Goal: Information Seeking & Learning: Learn about a topic

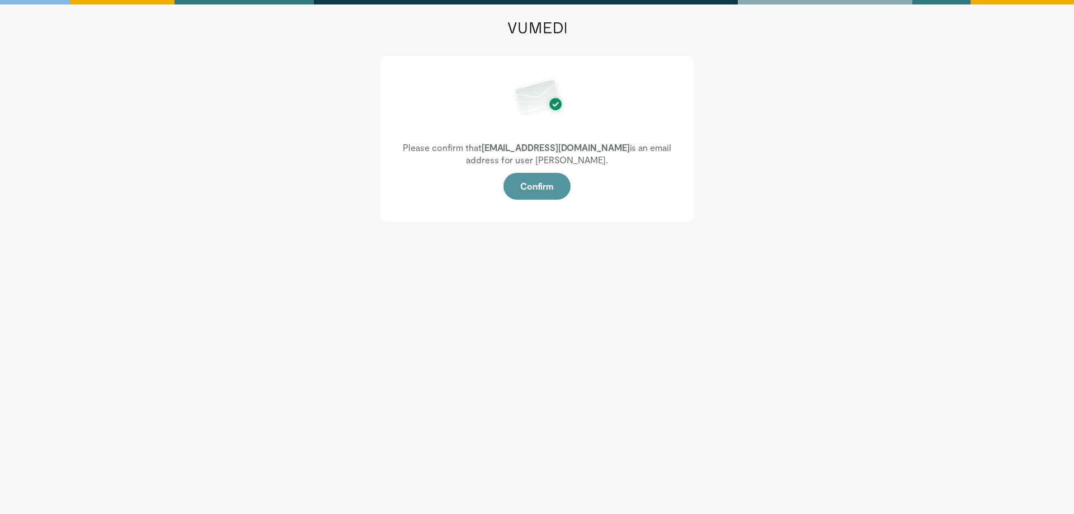
click at [539, 190] on button "Confirm" at bounding box center [536, 186] width 67 height 27
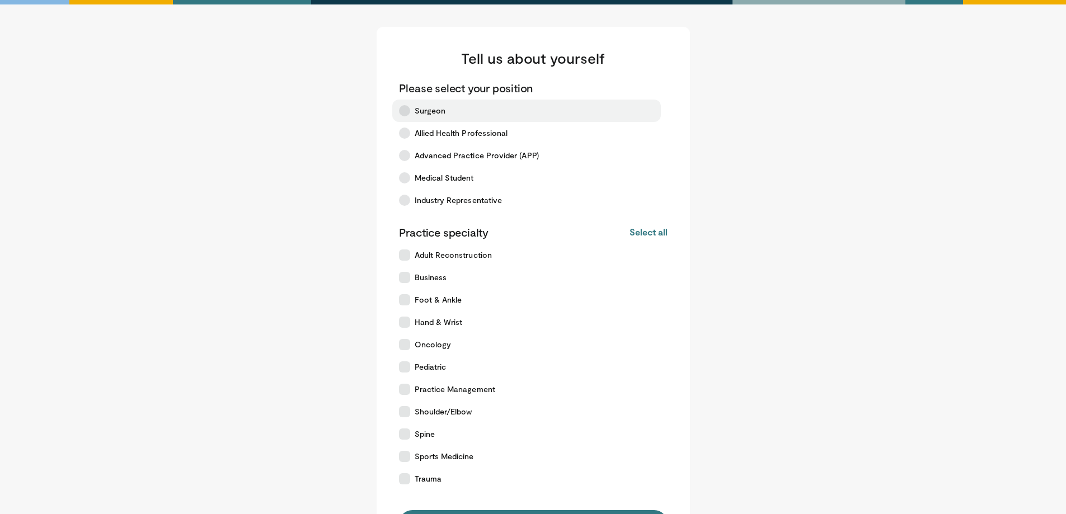
click at [472, 107] on label "Surgeon" at bounding box center [526, 111] width 268 height 22
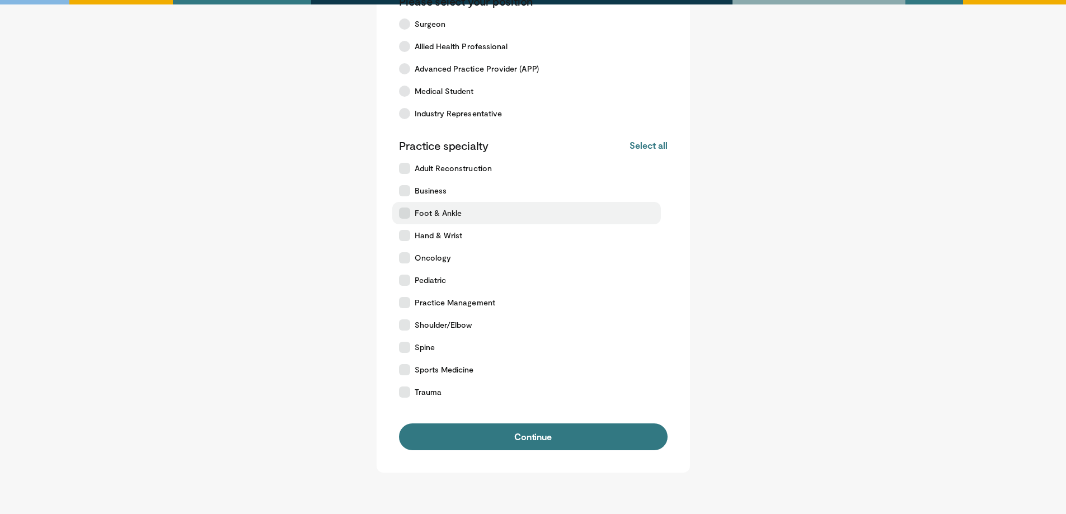
scroll to position [112, 0]
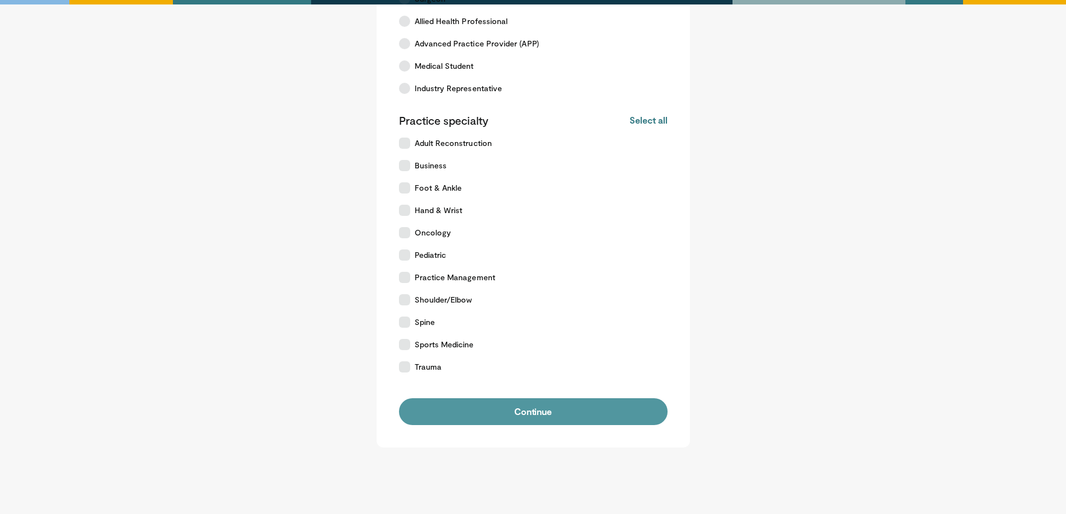
click at [550, 412] on button "Continue" at bounding box center [533, 411] width 268 height 27
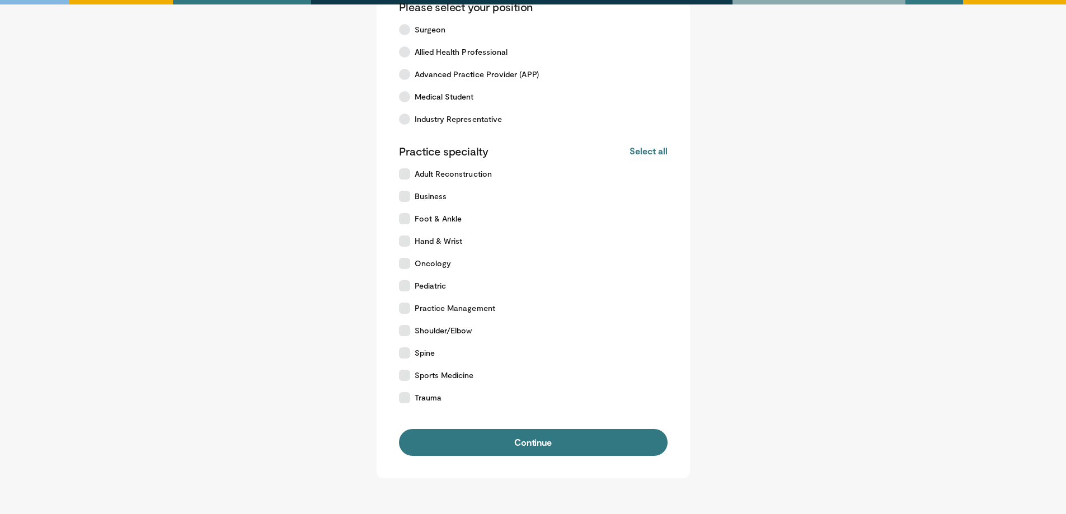
scroll to position [112, 0]
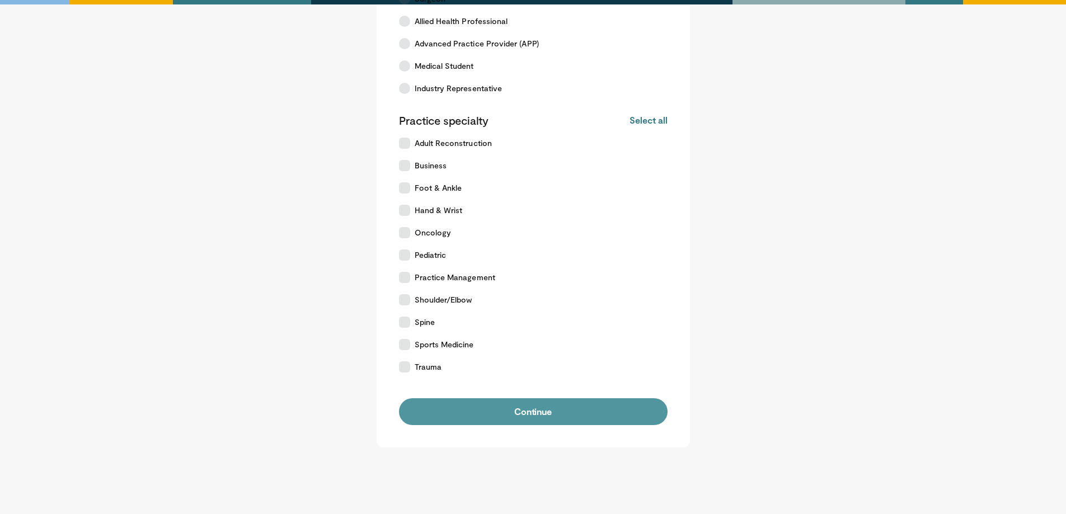
click at [516, 409] on button "Continue" at bounding box center [533, 411] width 268 height 27
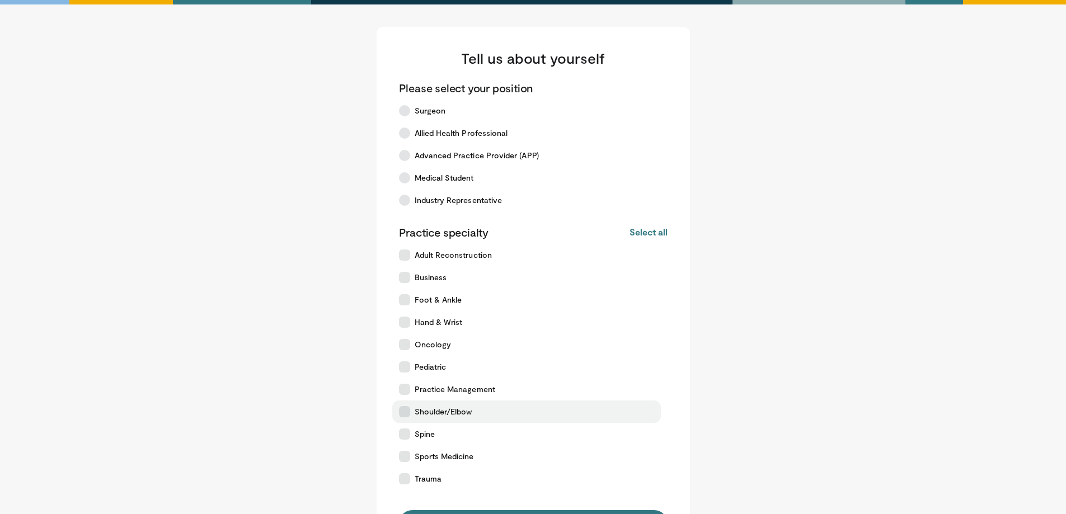
click at [486, 403] on label "Shoulder/Elbow" at bounding box center [526, 411] width 268 height 22
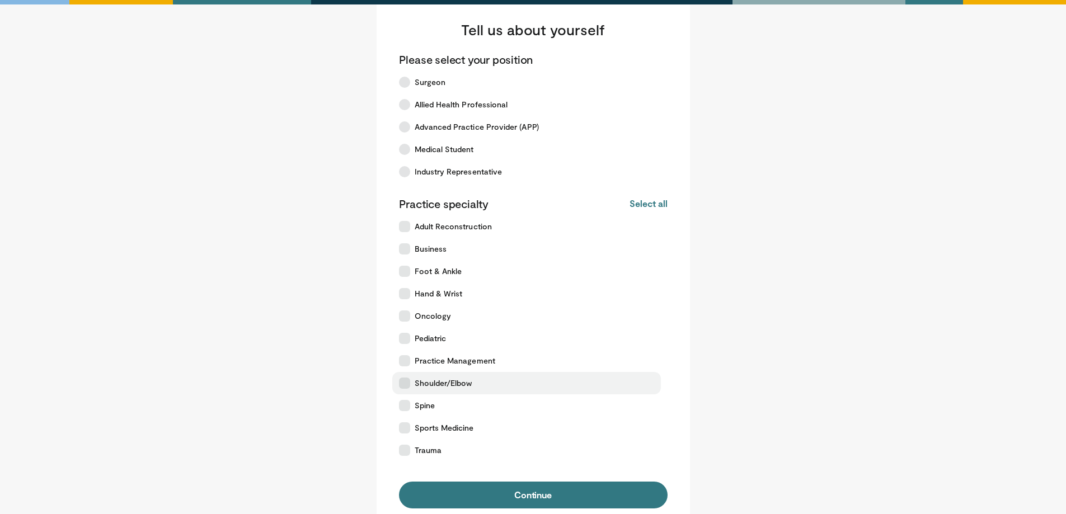
scroll to position [56, 0]
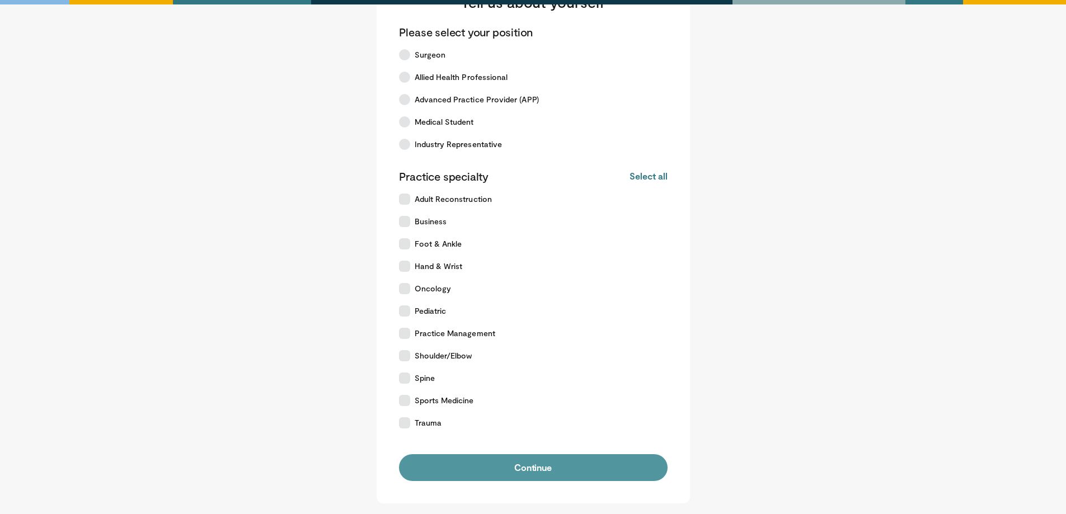
click at [532, 458] on button "Continue" at bounding box center [533, 467] width 268 height 27
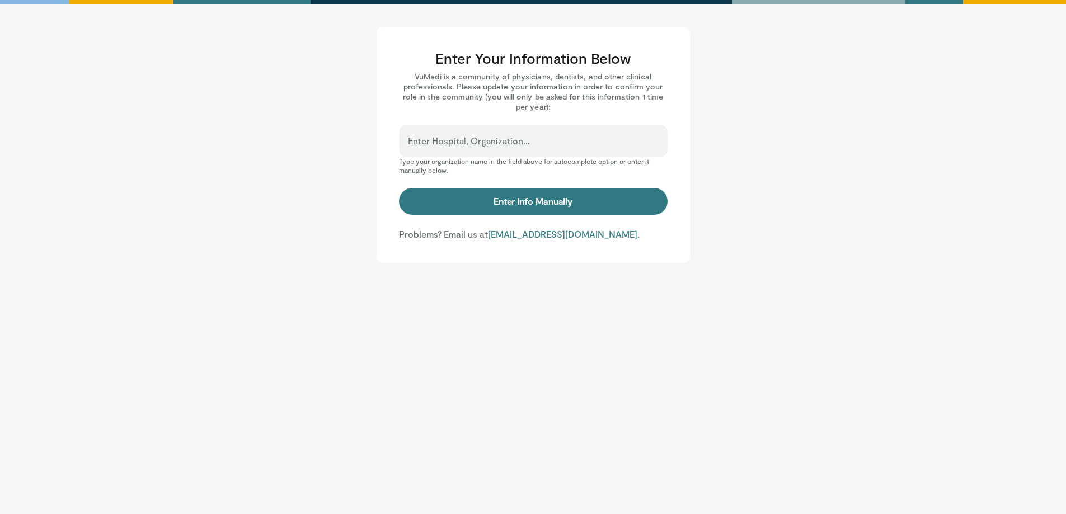
click at [489, 153] on div "Enter Hospital, Organization..." at bounding box center [533, 140] width 268 height 31
click at [498, 143] on input "Enter Hospital, Organization..." at bounding box center [533, 146] width 251 height 12
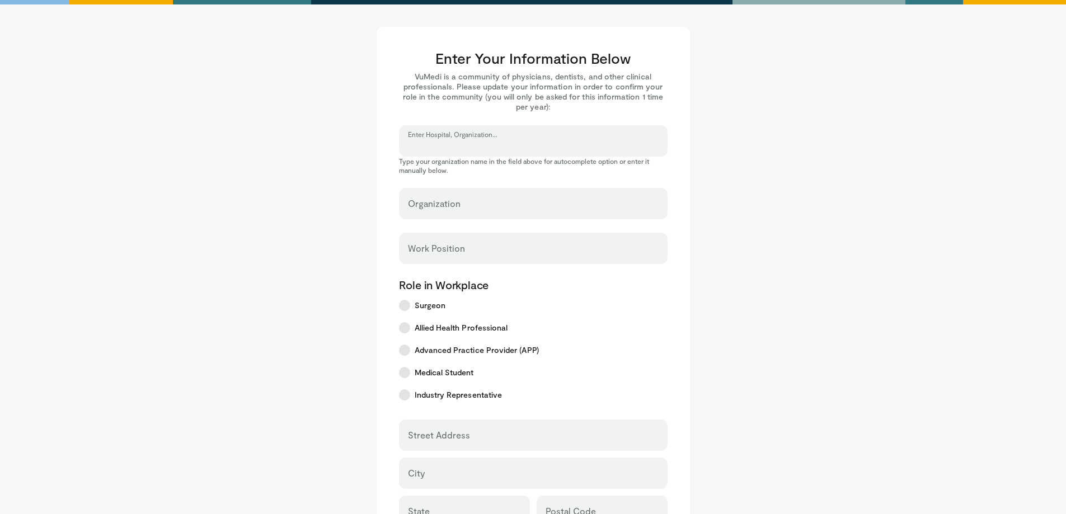
click at [498, 143] on input "Enter Hospital, Organization..." at bounding box center [533, 146] width 251 height 12
click at [466, 131] on label "Enter Hospital, Organization..." at bounding box center [469, 141] width 122 height 22
click at [466, 140] on input "Enter Hospital, Organization..." at bounding box center [533, 146] width 251 height 12
click at [470, 143] on input "Enter Hospital, Organization..." at bounding box center [533, 146] width 251 height 12
type input "*"
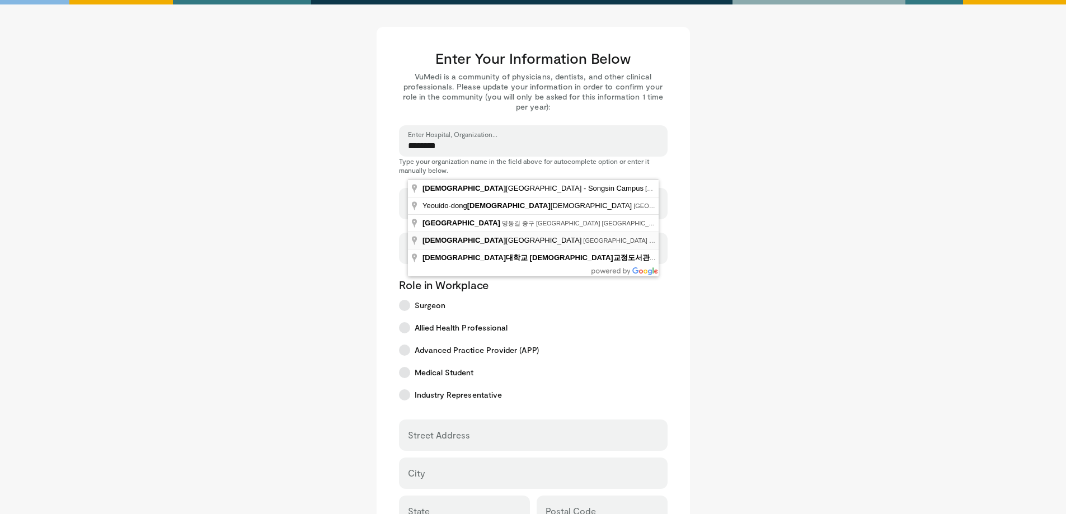
type input "**********"
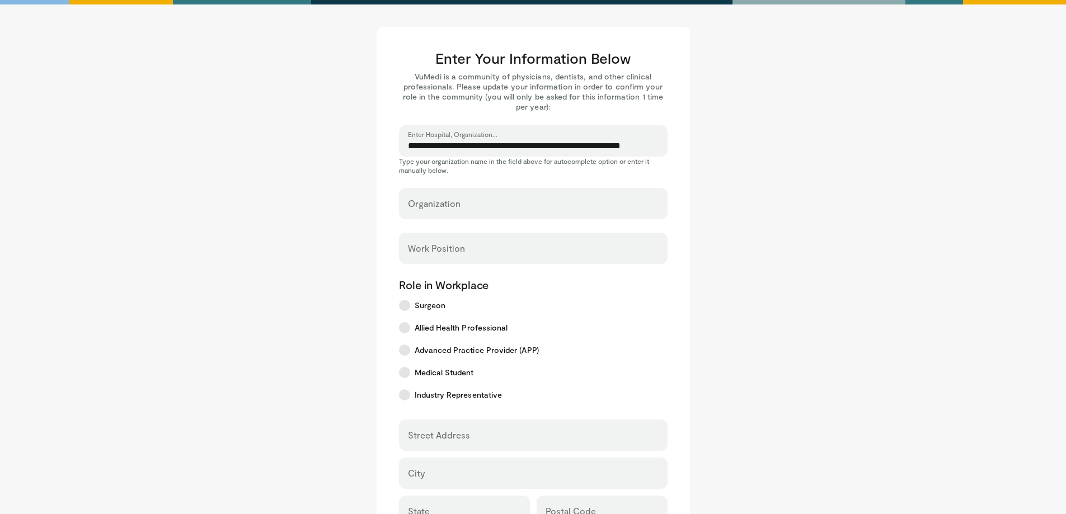
select select "**"
type input "**********"
type input "*****"
click at [460, 254] on input "Work Position" at bounding box center [533, 253] width 251 height 12
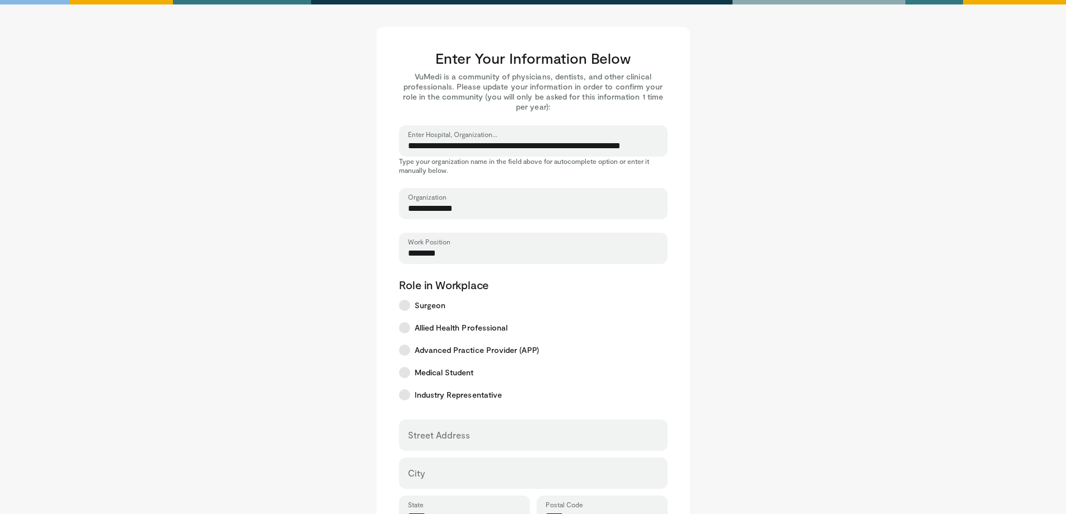
type input "********"
click at [742, 366] on main "**********" at bounding box center [533, 396] width 694 height 739
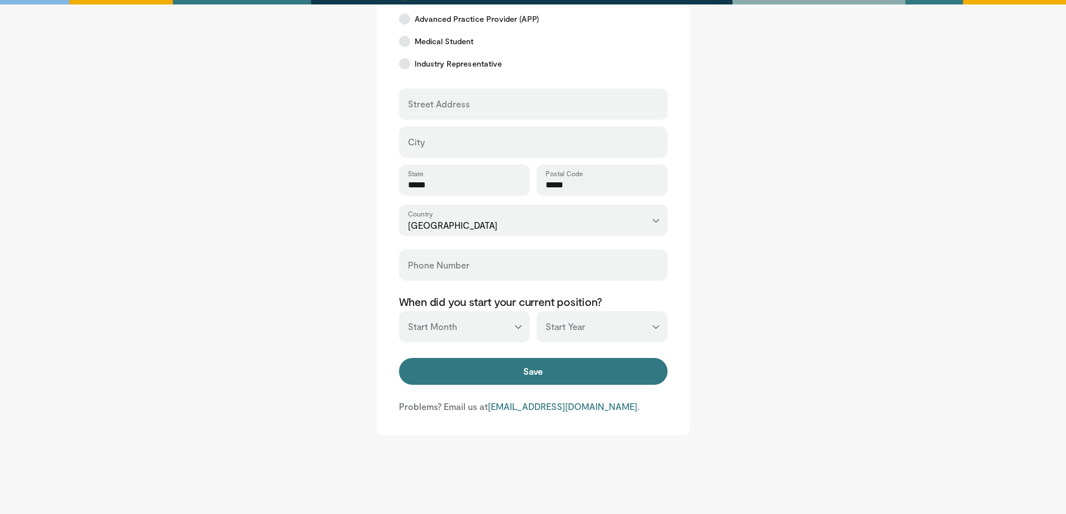
scroll to position [336, 0]
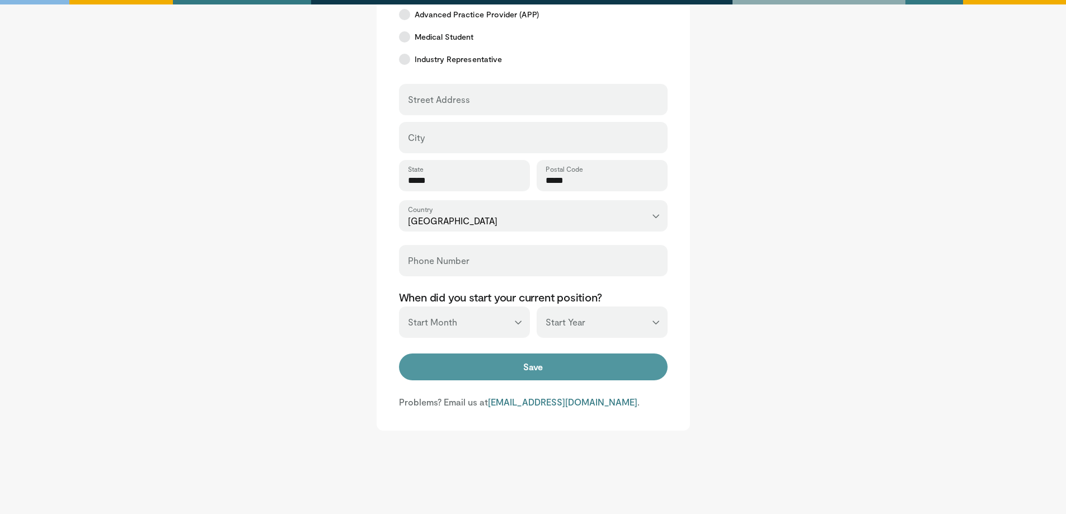
click at [582, 362] on button "Save" at bounding box center [533, 367] width 268 height 27
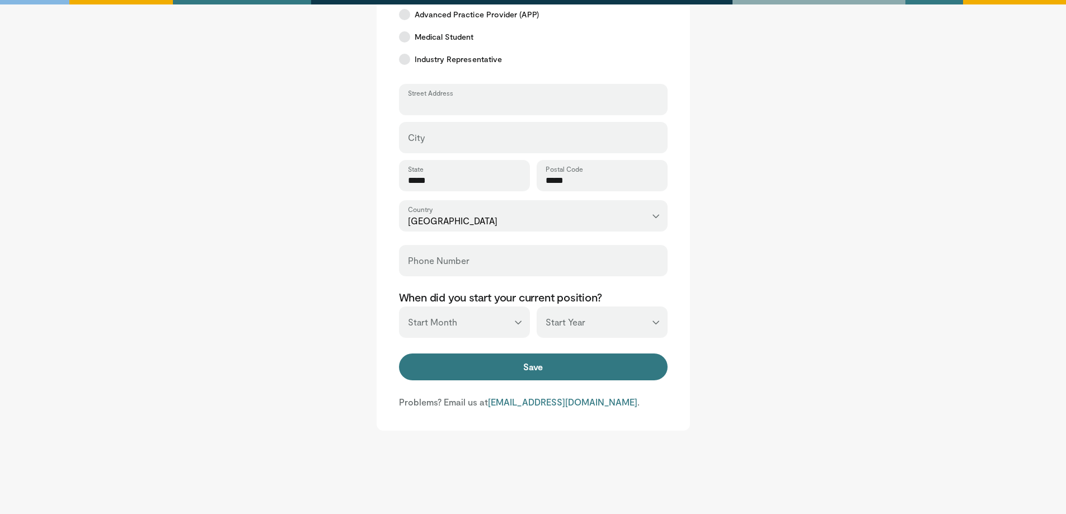
click at [441, 110] on input "Street Address" at bounding box center [533, 104] width 251 height 12
click at [432, 126] on div "City" at bounding box center [533, 137] width 268 height 31
click at [436, 132] on div "City" at bounding box center [533, 137] width 268 height 31
click at [440, 144] on input "City" at bounding box center [533, 142] width 251 height 12
type input "*****"
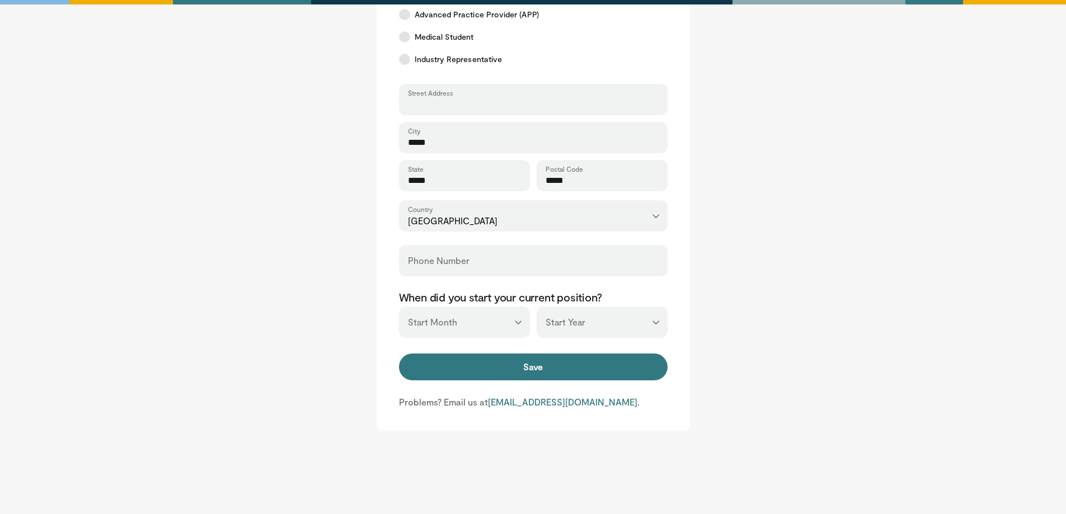
click at [467, 107] on input "Street Address" at bounding box center [533, 104] width 251 height 12
type input "*"
type input "**********"
drag, startPoint x: 714, startPoint y: 227, endPoint x: 628, endPoint y: 249, distance: 89.5
click at [714, 228] on main "**********" at bounding box center [533, 60] width 694 height 739
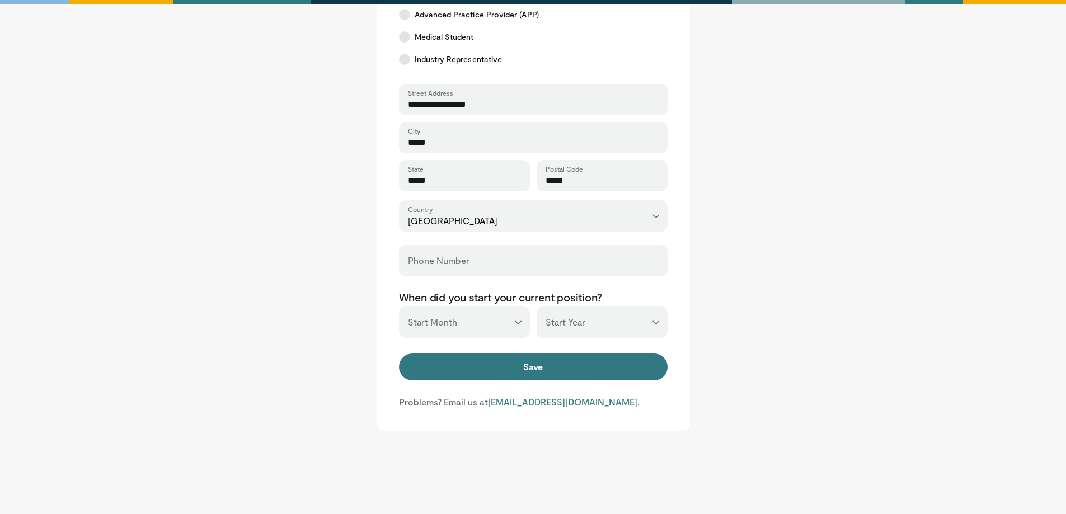
click at [593, 252] on div "Phone Number" at bounding box center [533, 260] width 268 height 31
click at [498, 321] on select "*** ******* ******** ***** ***** *** **** **** ****** ********* ******* *******…" at bounding box center [464, 322] width 131 height 31
select select "*"
click at [399, 307] on select "*** ******* ******** ***** ***** *** **** **** ****** ********* ******* *******…" at bounding box center [464, 322] width 131 height 31
click at [588, 324] on select "*** **** **** **** **** **** **** **** **** **** **** **** **** **** **** **** …" at bounding box center [601, 322] width 131 height 31
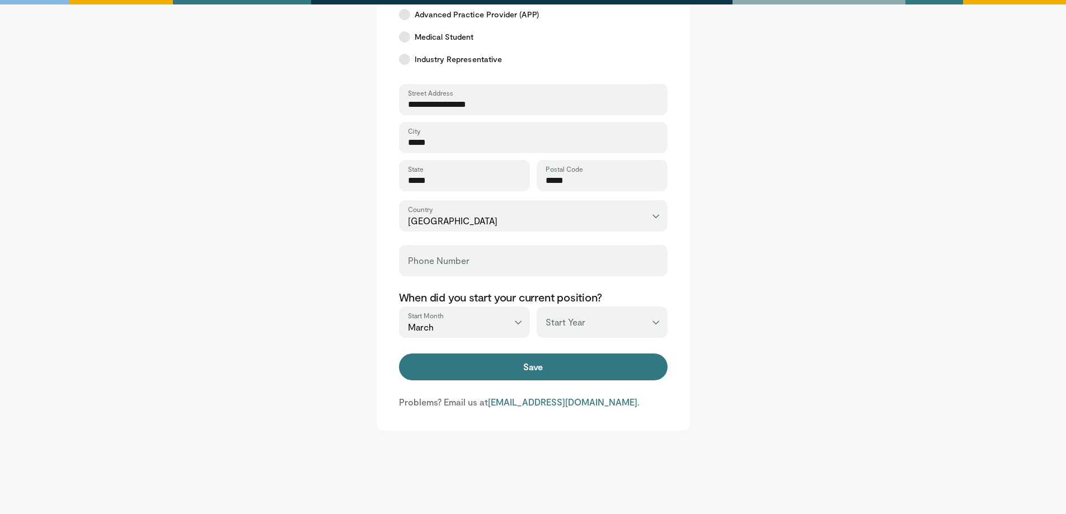
select select "****"
click at [536, 307] on select "*** **** **** **** **** **** **** **** **** **** **** **** **** **** **** **** …" at bounding box center [601, 322] width 131 height 31
click at [717, 309] on main "**********" at bounding box center [533, 60] width 694 height 739
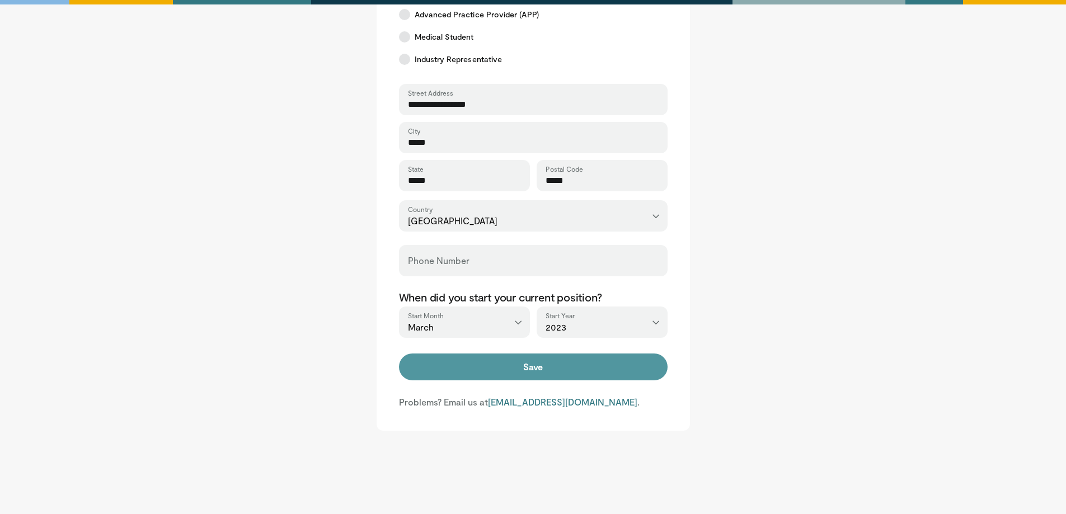
click at [526, 374] on button "Save" at bounding box center [533, 367] width 268 height 27
type input "**********"
click at [496, 359] on button "Save" at bounding box center [533, 367] width 268 height 27
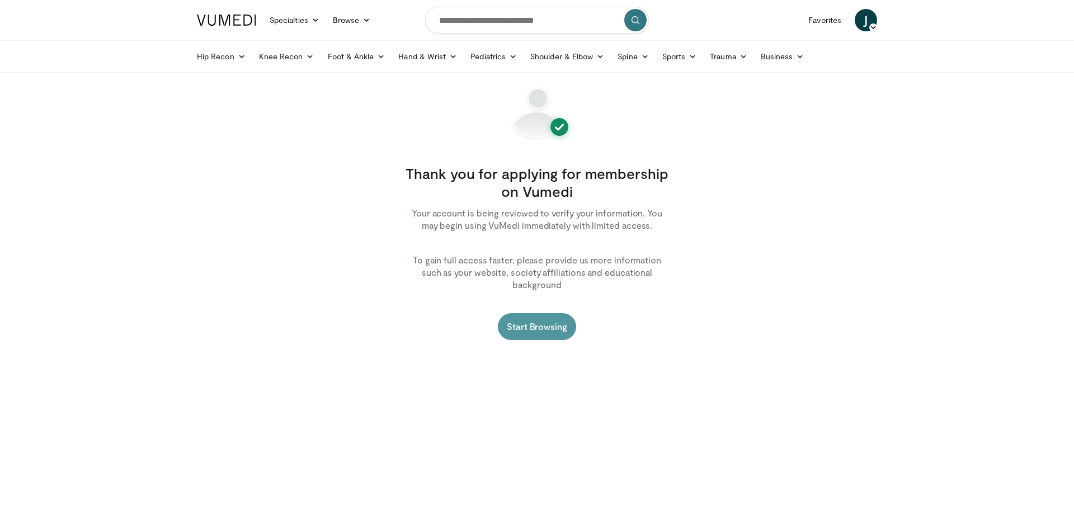
click at [538, 313] on link "Start Browsing" at bounding box center [537, 326] width 78 height 27
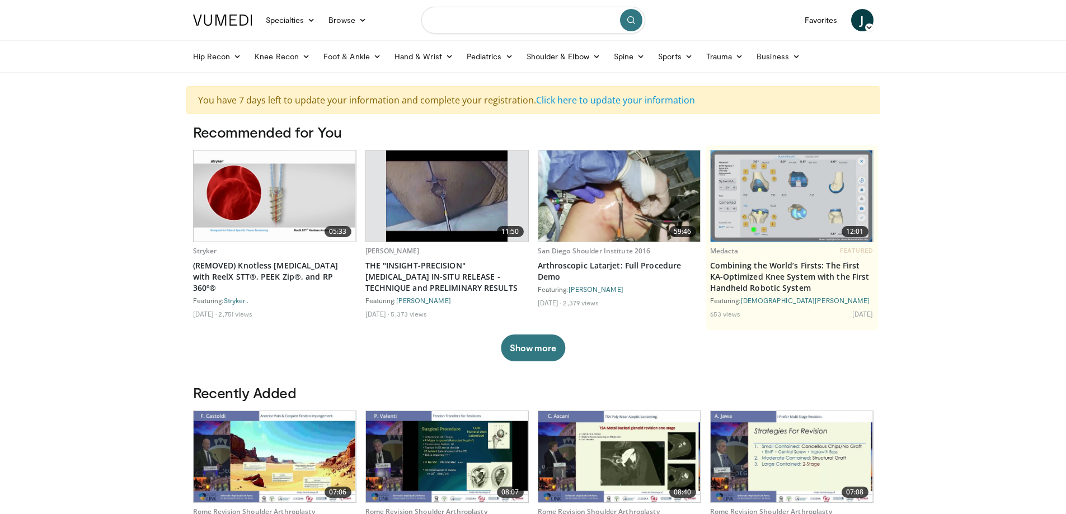
click at [483, 20] on input "Search topics, interventions" at bounding box center [533, 20] width 224 height 27
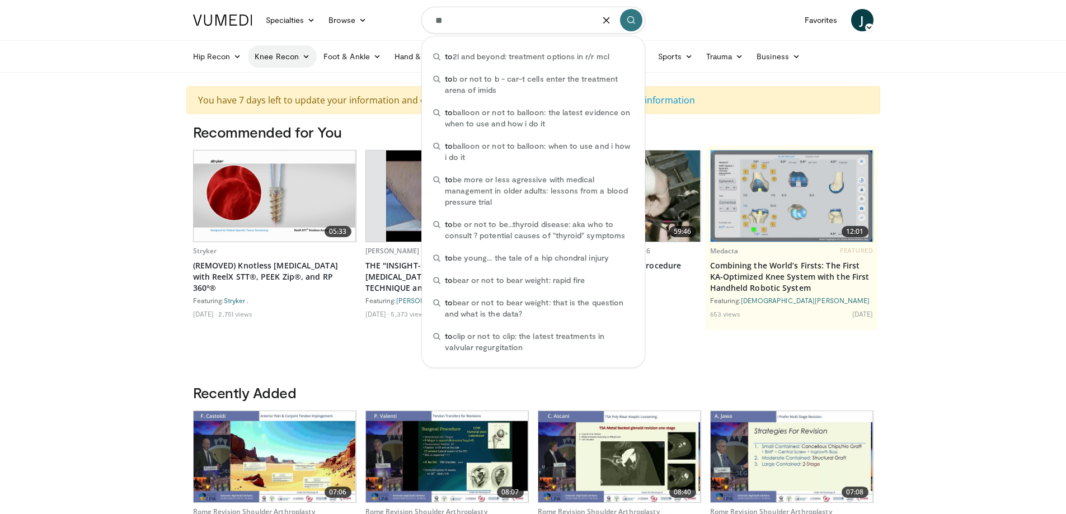
type input "**"
click at [303, 57] on icon at bounding box center [306, 57] width 8 height 8
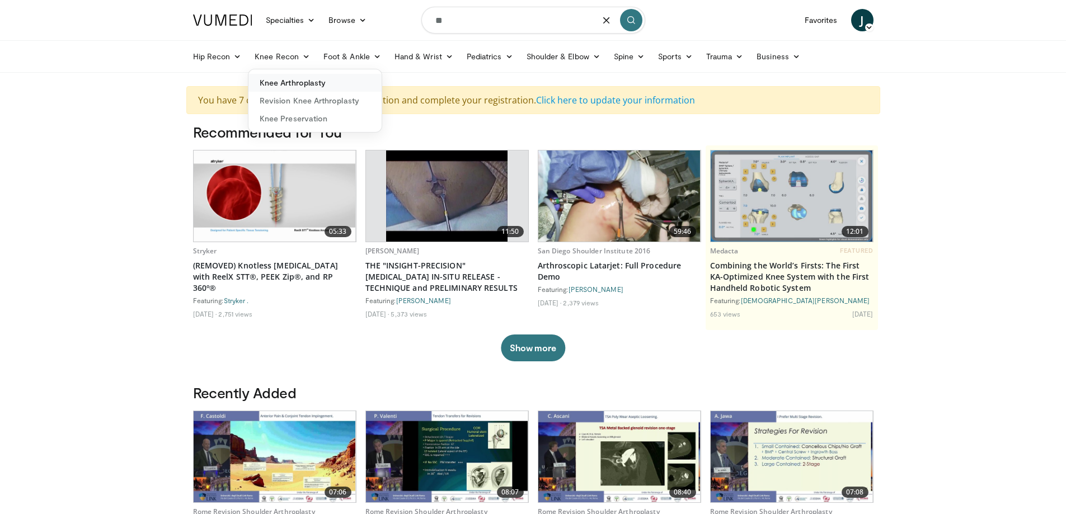
click at [299, 81] on link "Knee Arthroplasty" at bounding box center [314, 83] width 133 height 18
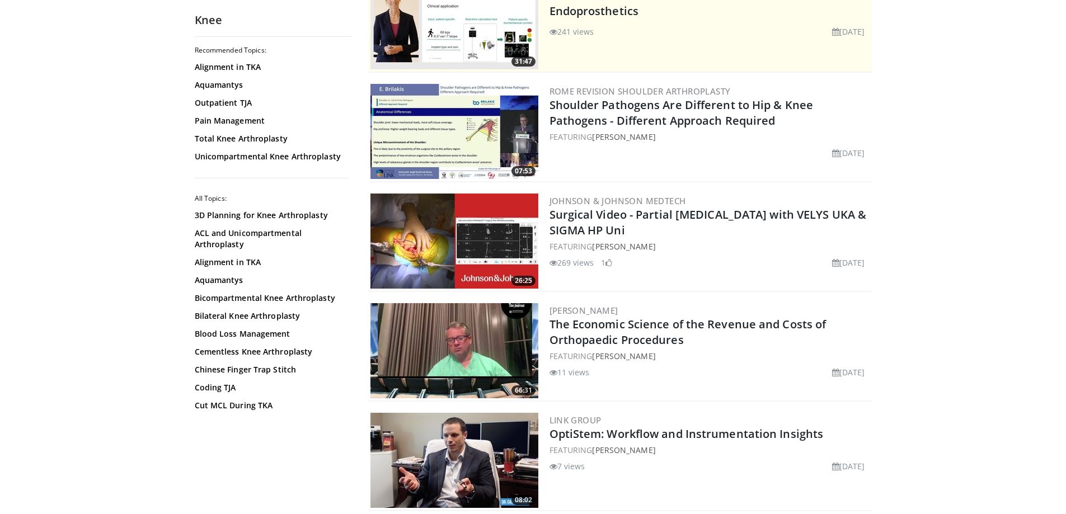
scroll to position [56, 0]
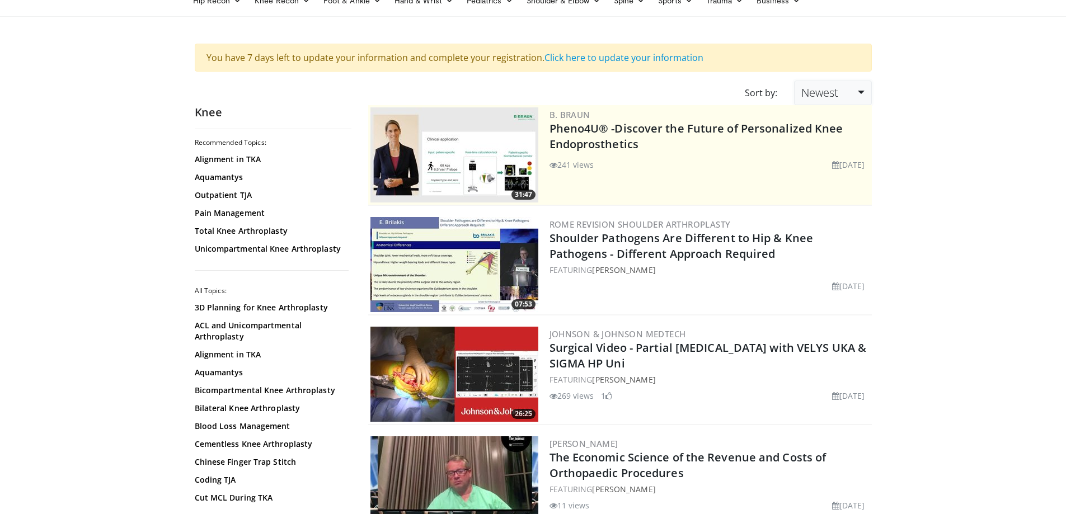
click at [842, 98] on link "Newest" at bounding box center [832, 93] width 77 height 25
click at [840, 135] on link "Thumbs Up" at bounding box center [838, 138] width 88 height 18
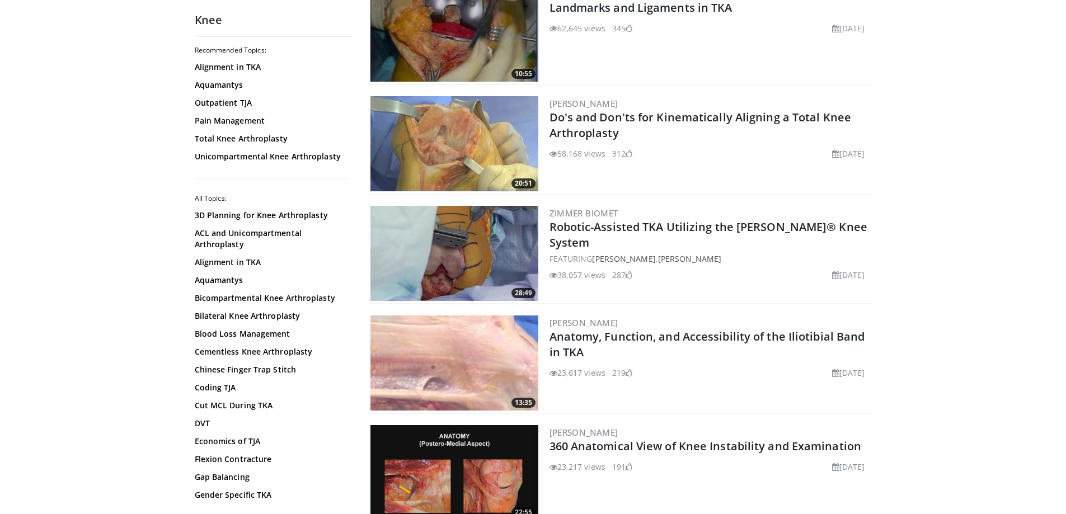
scroll to position [392, 0]
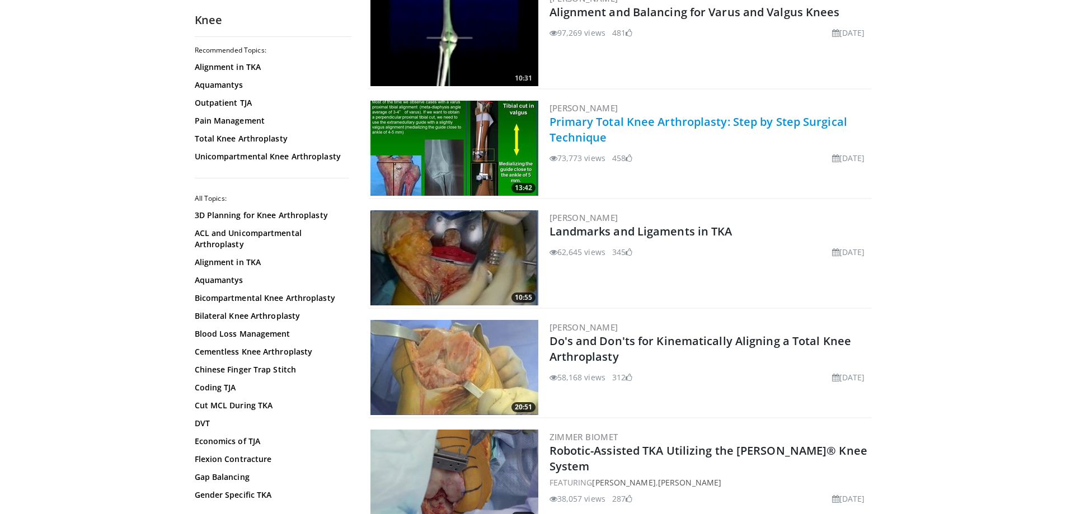
click at [717, 121] on link "Primary Total Knee Arthroplasty: Step by Step Surgical Technique" at bounding box center [698, 129] width 298 height 31
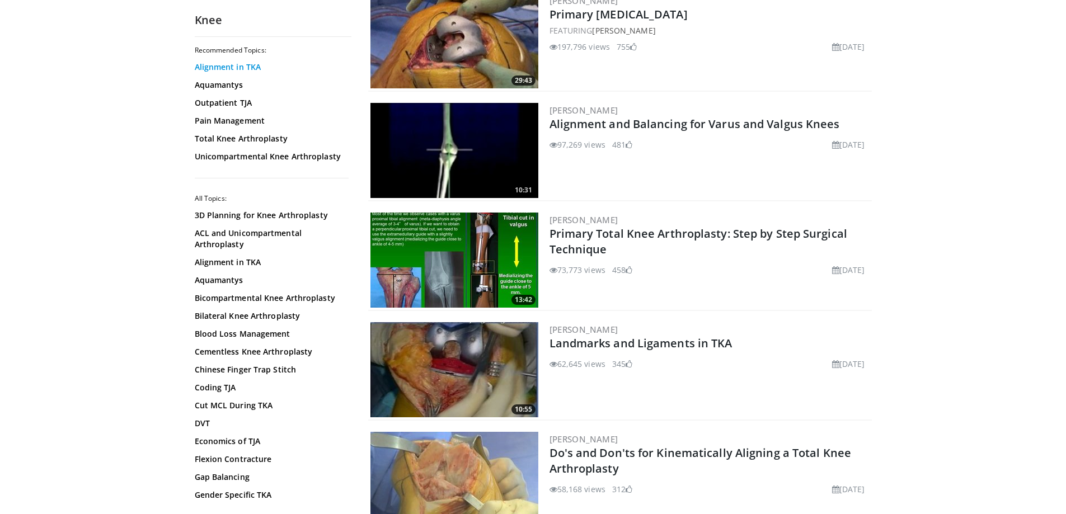
click at [244, 70] on link "Alignment in TKA" at bounding box center [270, 67] width 151 height 11
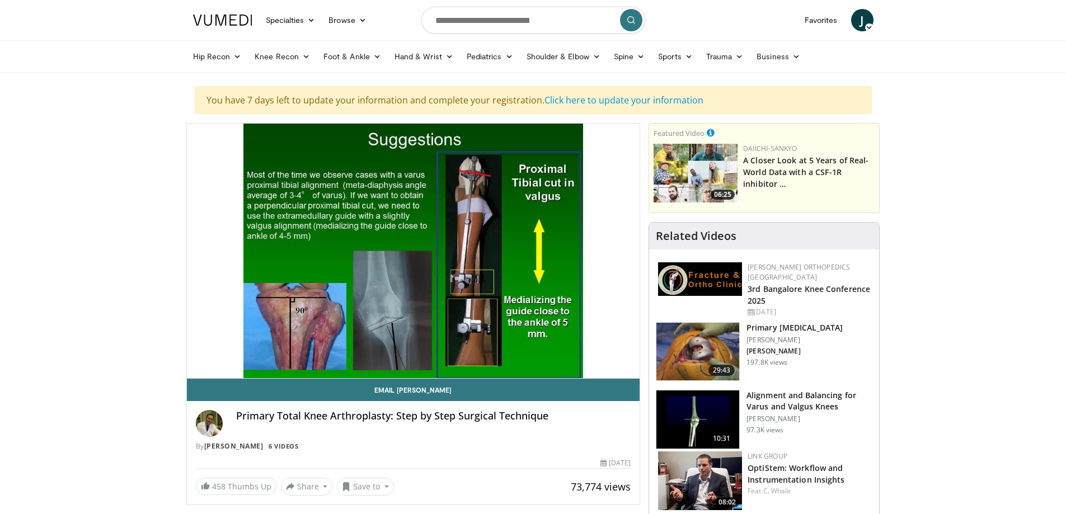
drag, startPoint x: 966, startPoint y: 321, endPoint x: 758, endPoint y: 319, distance: 207.5
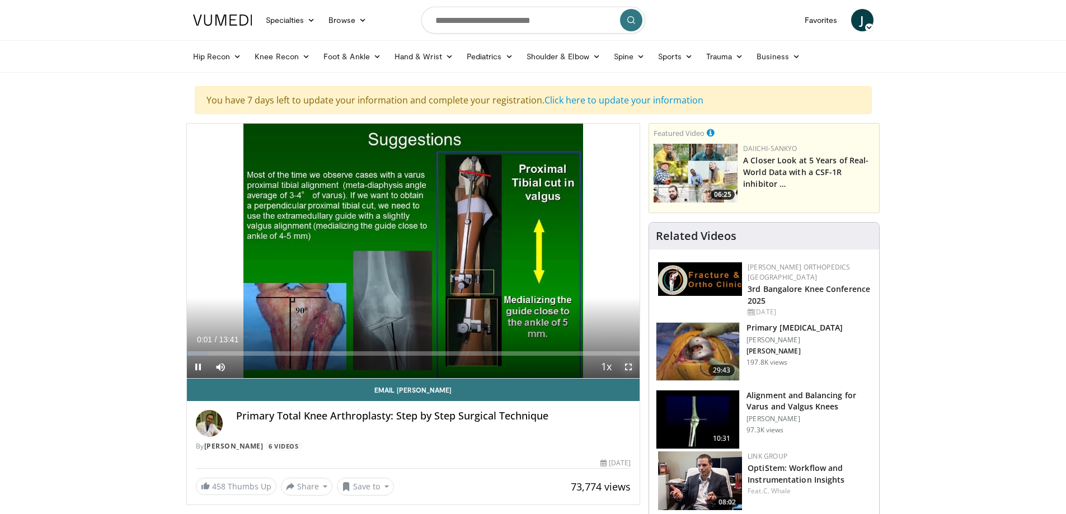
click at [626, 368] on span "Video Player" at bounding box center [628, 367] width 22 height 22
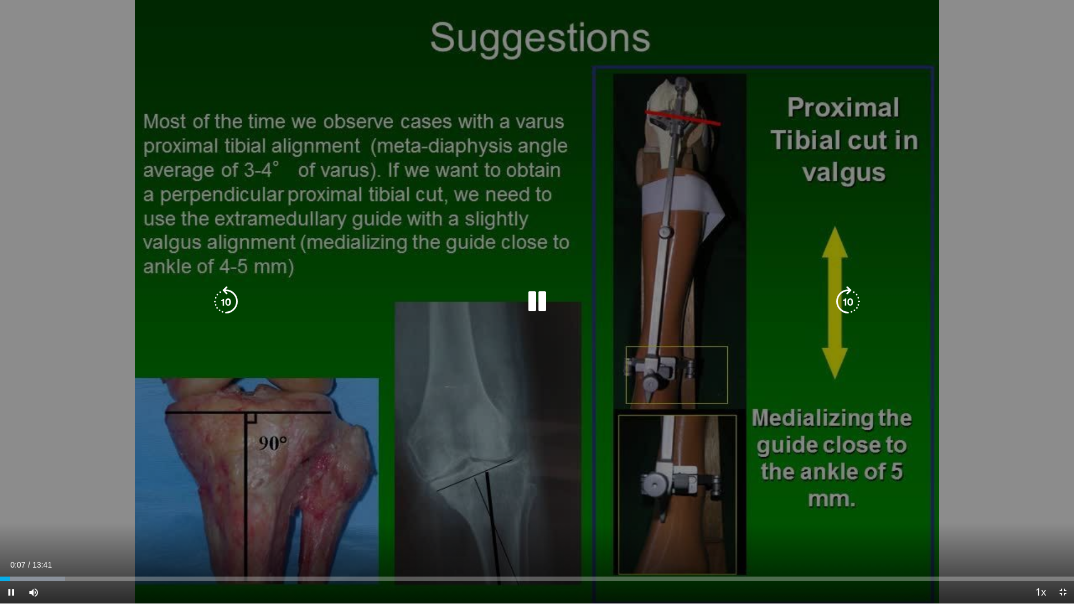
click at [1016, 321] on div "10 seconds Tap to unmute" at bounding box center [537, 301] width 1074 height 603
click at [572, 333] on div "10 seconds Tap to unmute" at bounding box center [537, 302] width 1074 height 604
click at [26, 513] on div "Loaded : 6.03% 00:09 00:18" at bounding box center [537, 576] width 1074 height 11
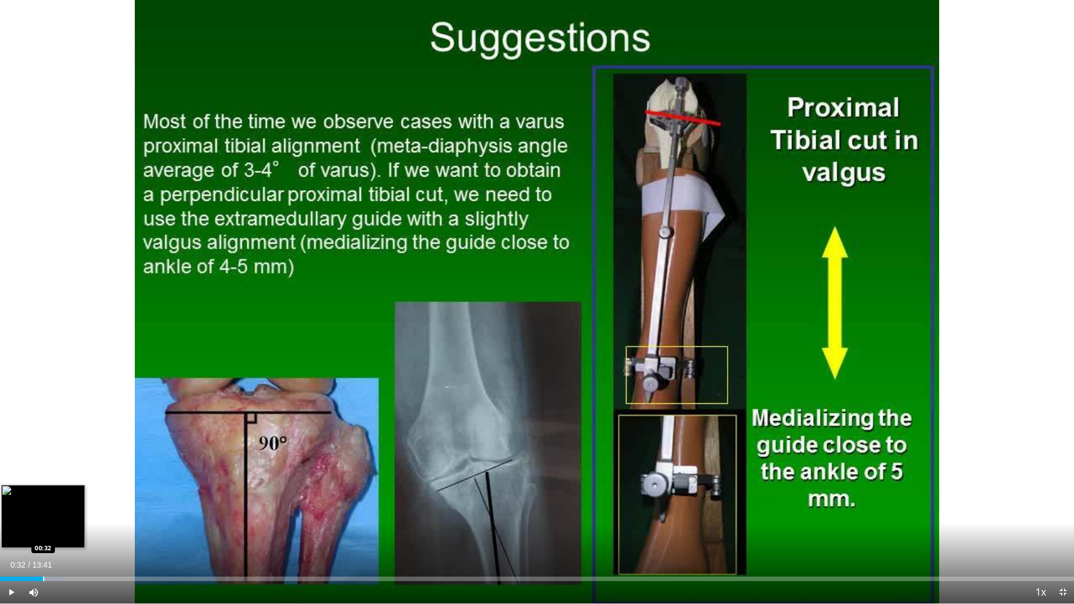
click at [43, 513] on div "Progress Bar" at bounding box center [43, 579] width 1 height 4
click at [64, 513] on div "Progress Bar" at bounding box center [64, 579] width 1 height 4
click at [75, 513] on div "Loaded : 10.85% 00:50 00:57" at bounding box center [537, 576] width 1074 height 11
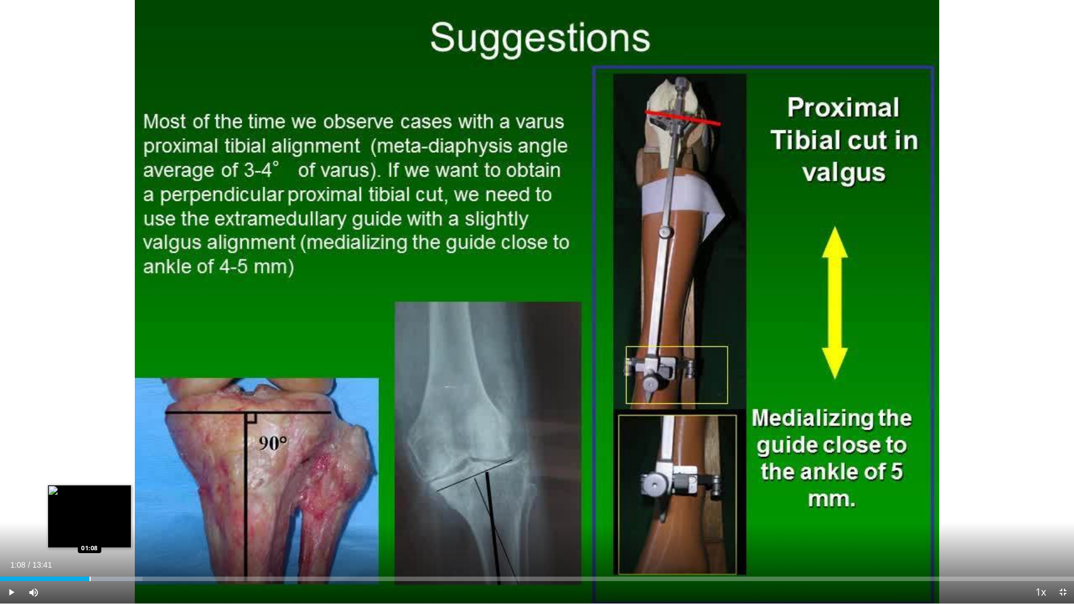
click at [89, 513] on div "Loaded : 13.26% 01:08 01:08" at bounding box center [537, 576] width 1074 height 11
click at [116, 513] on div "Loaded : 15.67% 01:11 01:28" at bounding box center [537, 576] width 1074 height 11
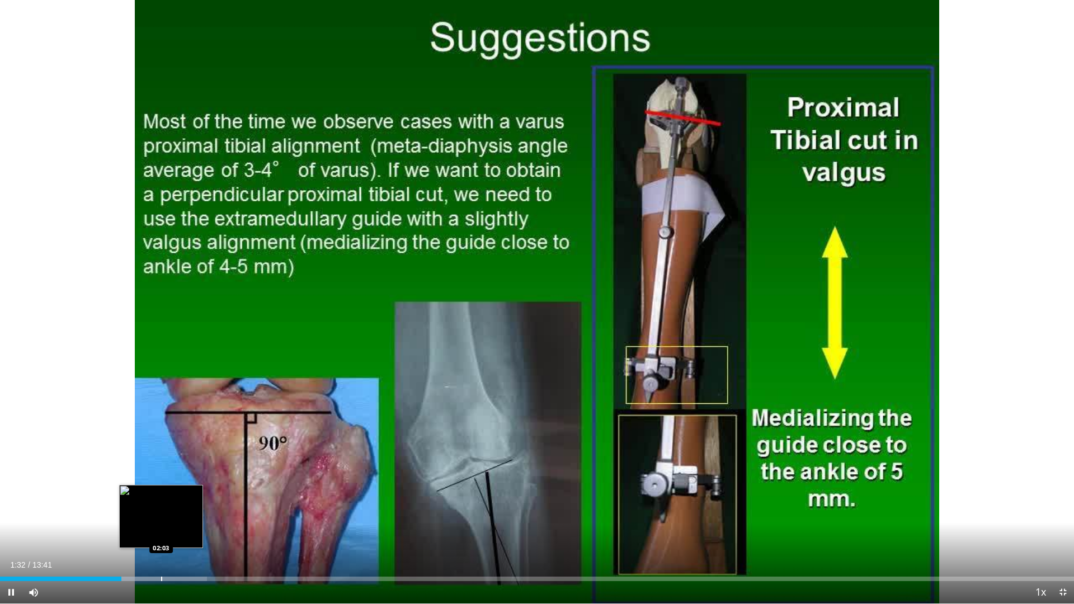
click at [161, 513] on div "Loaded : 19.28% 01:32 02:03" at bounding box center [537, 576] width 1074 height 11
click at [181, 513] on div "Loaded : 20.49% 02:04 02:18" at bounding box center [537, 576] width 1074 height 11
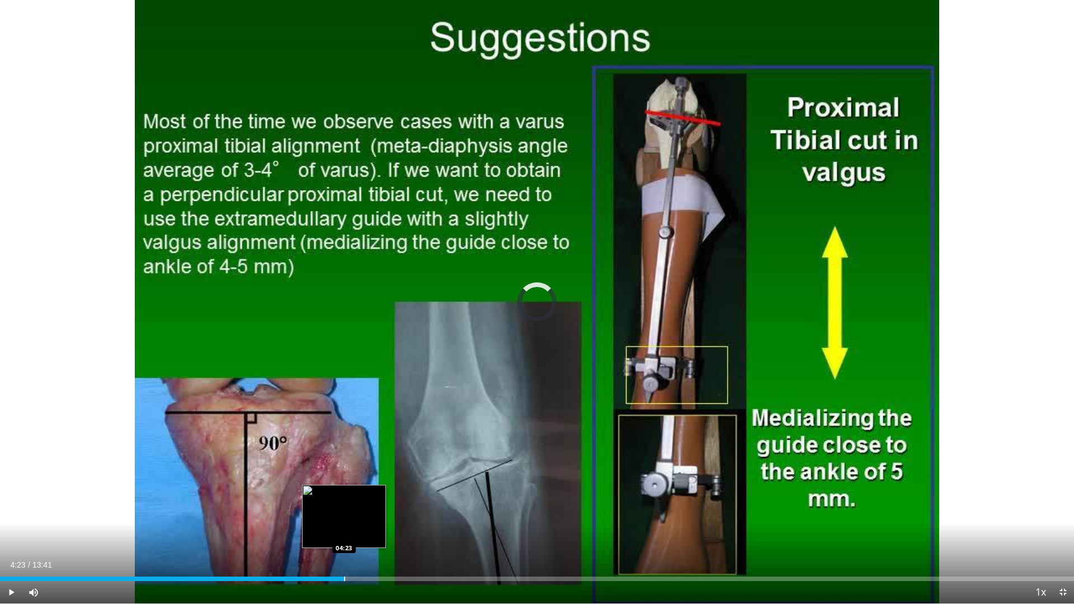
click at [344, 513] on div "Progress Bar" at bounding box center [344, 579] width 1 height 4
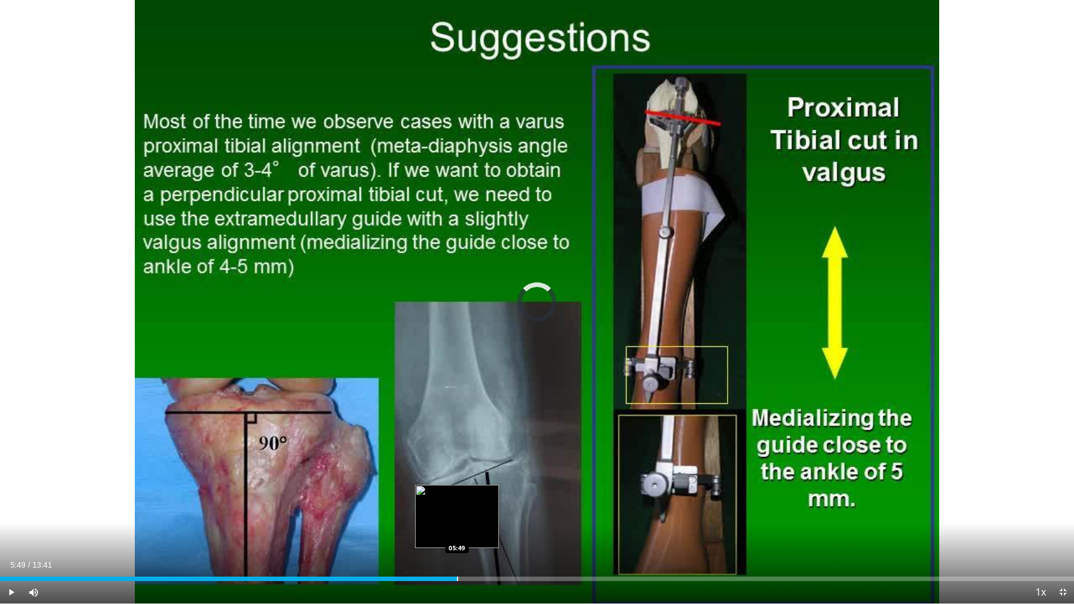
click at [457, 513] on div "Progress Bar" at bounding box center [457, 579] width 1 height 4
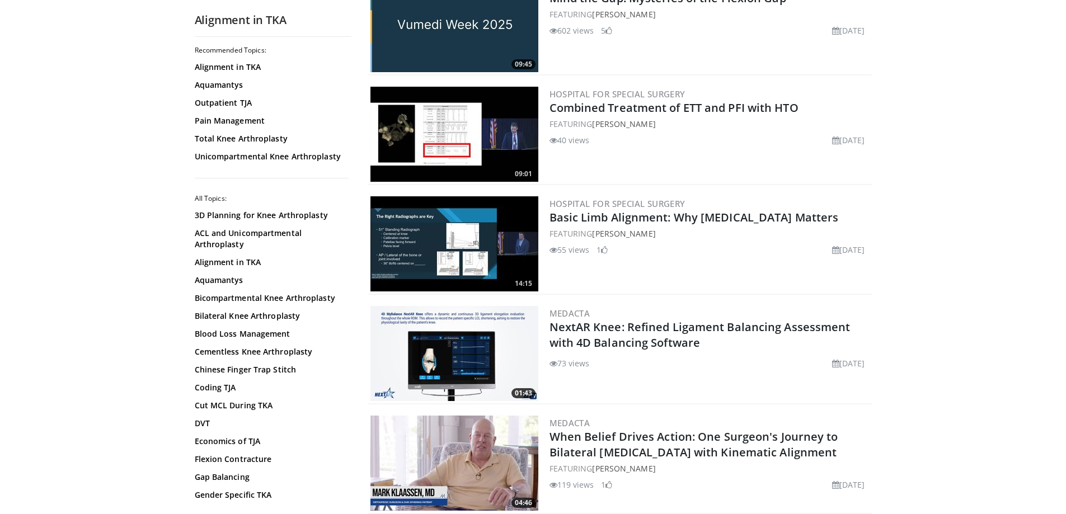
scroll to position [1007, 0]
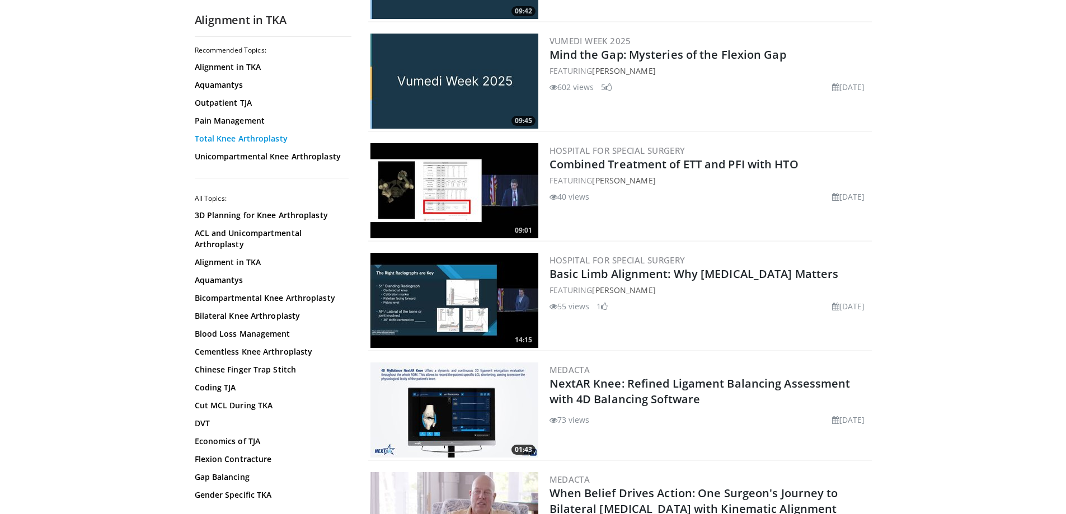
click at [271, 139] on link "Total Knee Arthroplasty" at bounding box center [270, 138] width 151 height 11
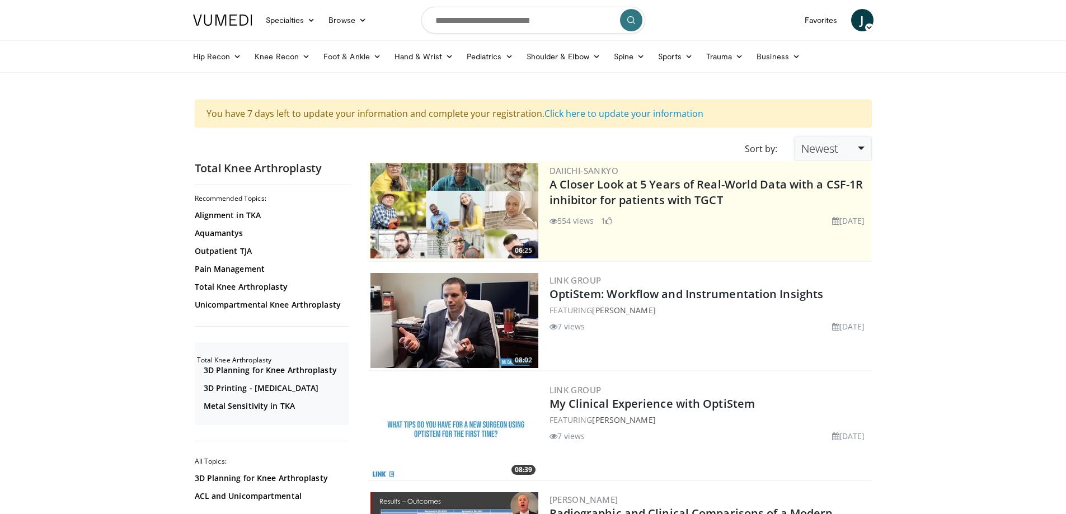
click at [850, 147] on link "Newest" at bounding box center [832, 148] width 77 height 25
click at [831, 197] on link "Thumbs Up" at bounding box center [838, 194] width 88 height 18
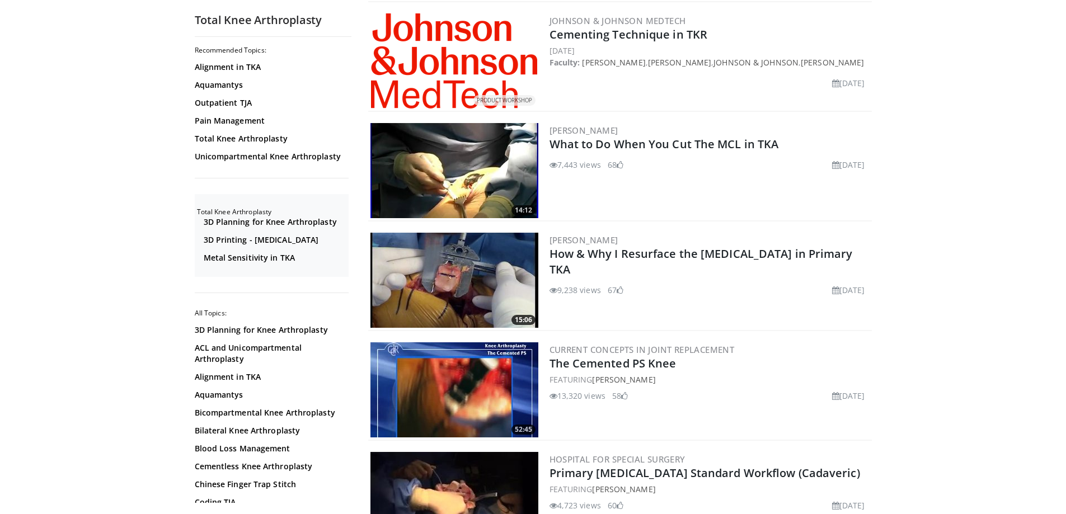
scroll to position [2237, 0]
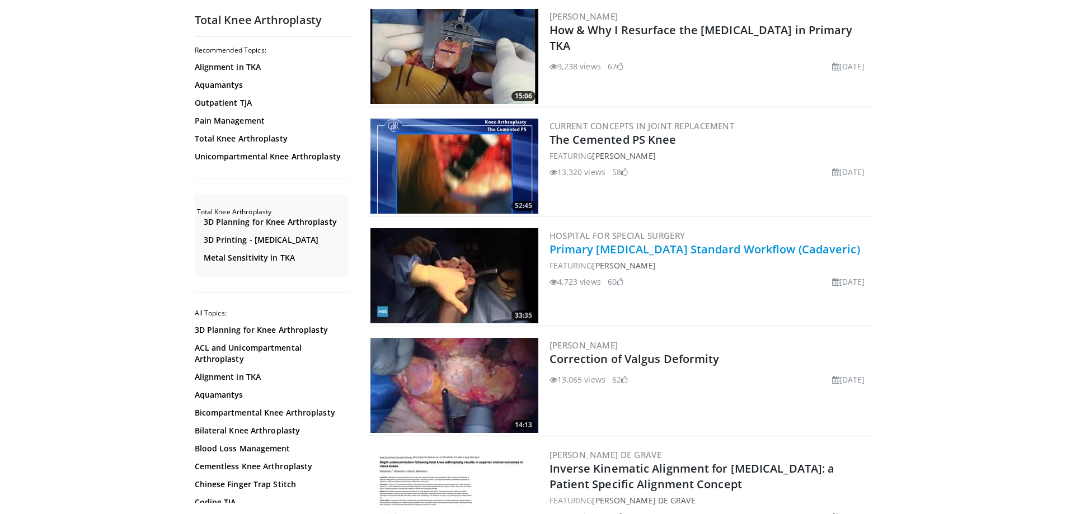
click at [795, 248] on link "Primary [MEDICAL_DATA] Standard Workflow (Cadaveric)" at bounding box center [704, 249] width 310 height 15
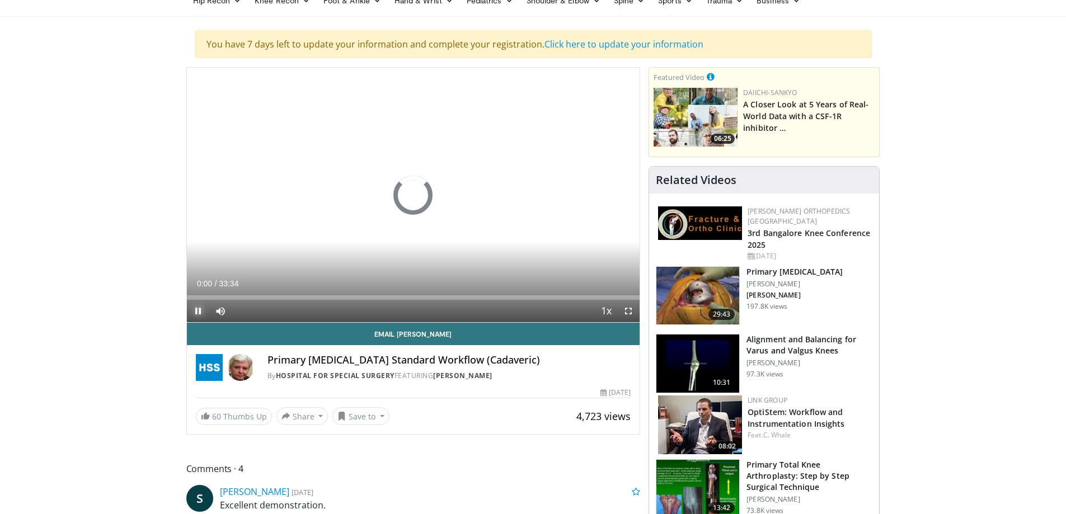
click at [202, 310] on span "Video Player" at bounding box center [198, 311] width 22 height 22
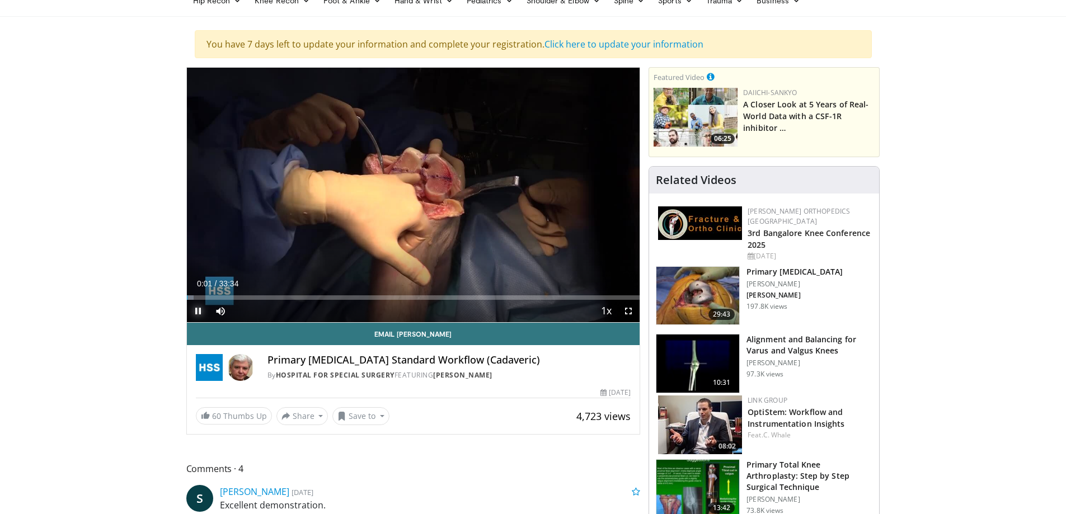
click at [201, 310] on span "Video Player" at bounding box center [198, 311] width 22 height 22
click at [192, 309] on span "Video Player" at bounding box center [198, 311] width 22 height 22
click at [630, 314] on span "Video Player" at bounding box center [628, 311] width 22 height 22
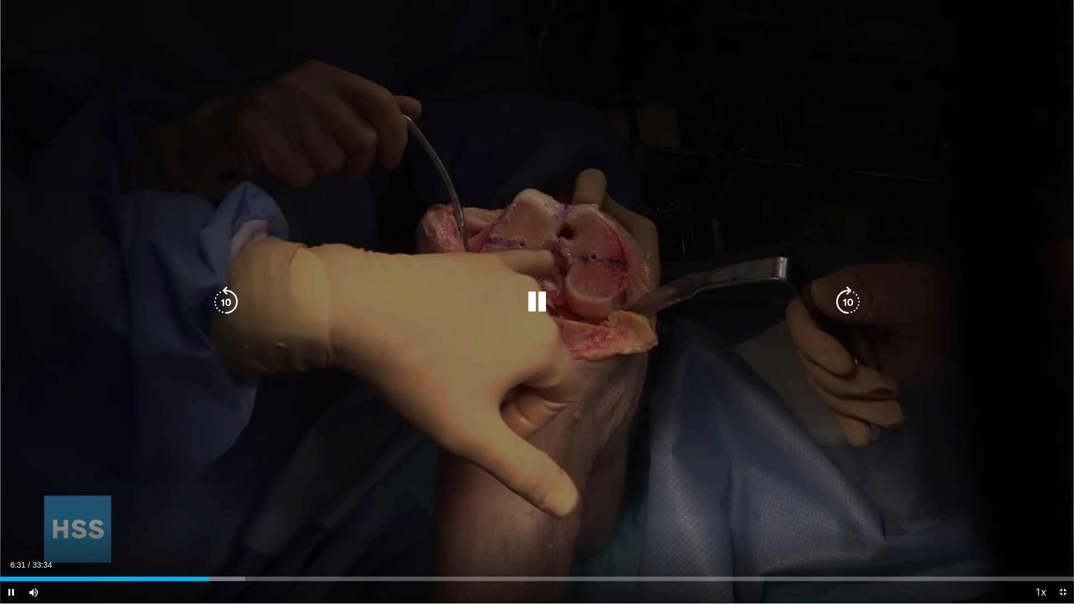
click at [343, 133] on div "10 seconds Tap to unmute" at bounding box center [537, 302] width 1074 height 604
drag, startPoint x: 94, startPoint y: 318, endPoint x: 91, endPoint y: 346, distance: 28.1
click at [94, 318] on div "10 seconds Tap to unmute" at bounding box center [537, 302] width 1074 height 604
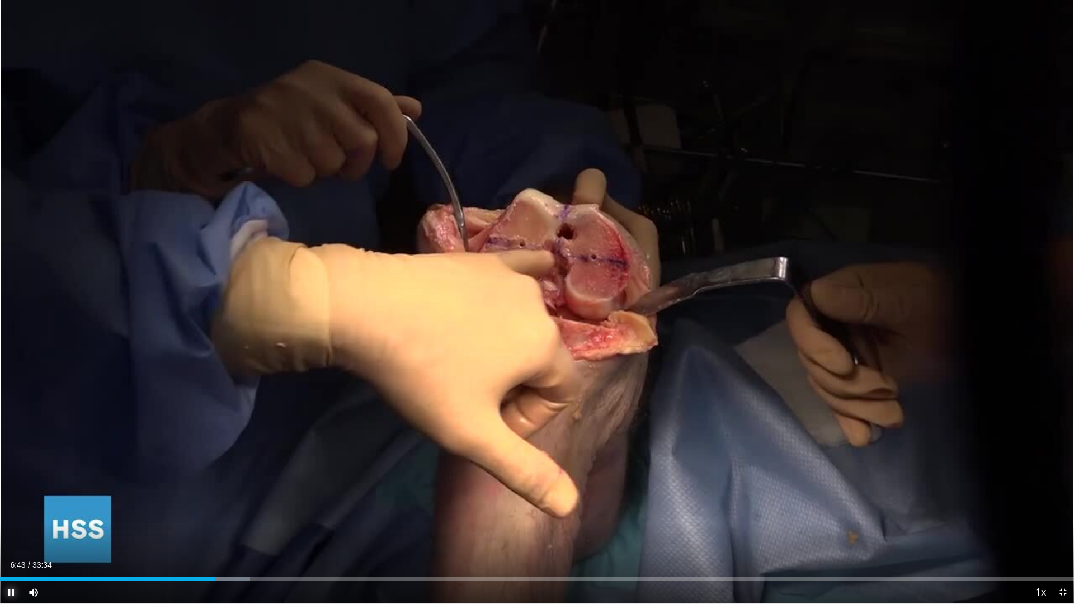
click at [10, 513] on span "Video Player" at bounding box center [11, 592] width 22 height 22
drag, startPoint x: 250, startPoint y: 548, endPoint x: 227, endPoint y: 565, distance: 29.2
click at [250, 513] on div "10 seconds Tap to unmute" at bounding box center [537, 302] width 1074 height 604
click at [223, 513] on div "Loaded : 24.78% 07:11 06:57" at bounding box center [537, 576] width 1074 height 11
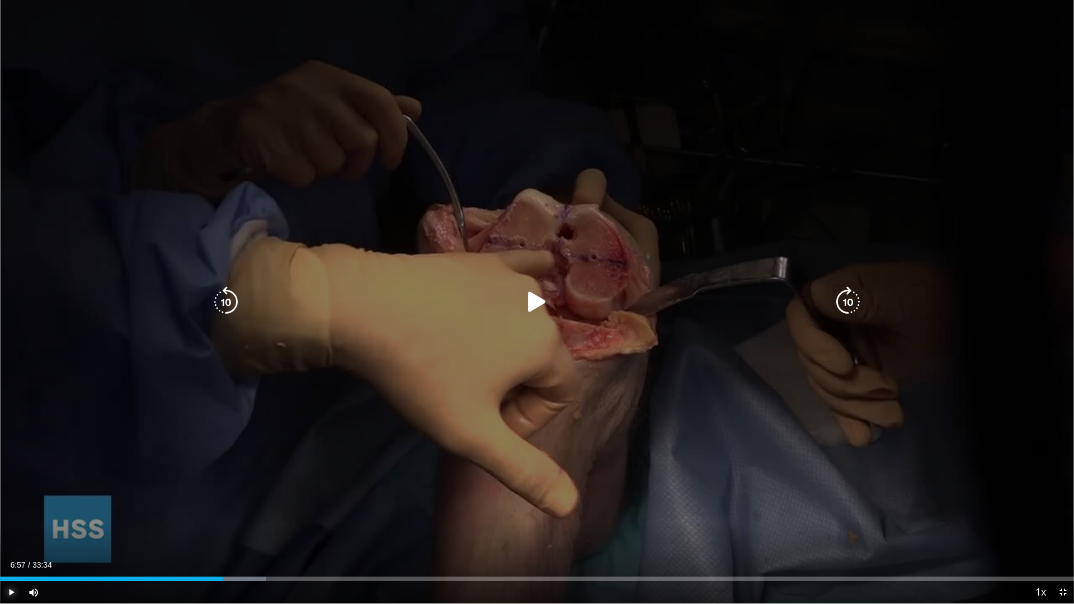
click at [2, 513] on span "Video Player" at bounding box center [11, 592] width 22 height 22
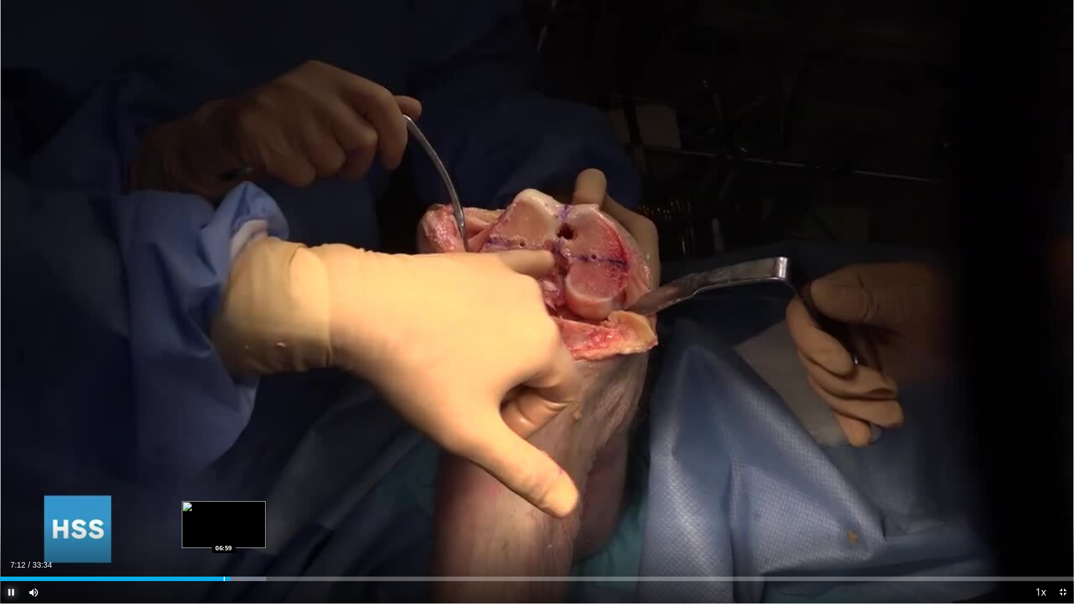
click at [224, 513] on div "Progress Bar" at bounding box center [224, 579] width 1 height 4
click at [217, 513] on div "Progress Bar" at bounding box center [217, 579] width 1 height 4
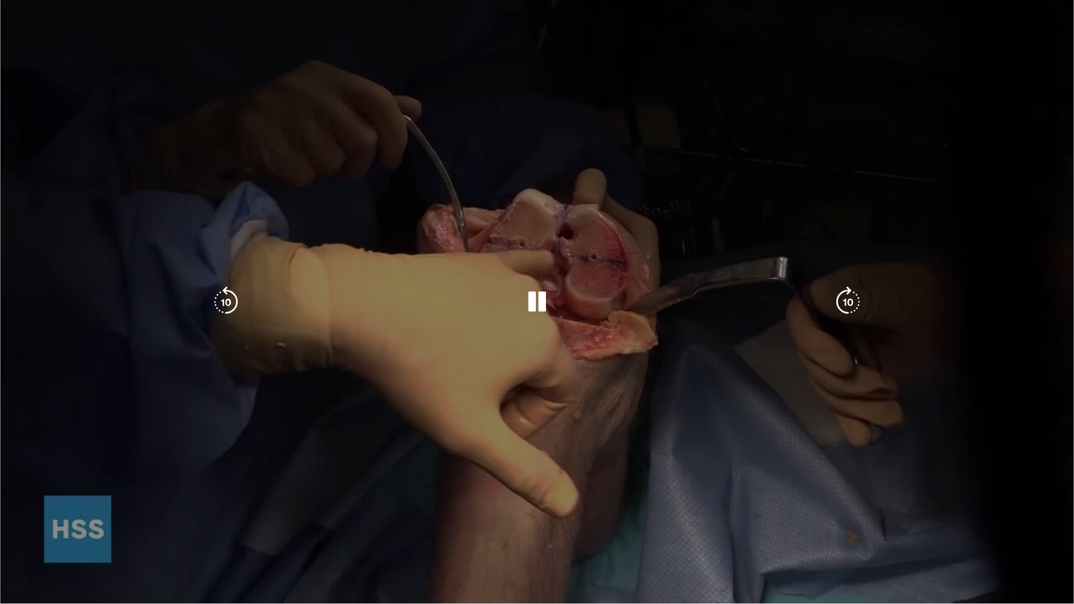
click at [214, 513] on div "06:47" at bounding box center [109, 579] width 218 height 4
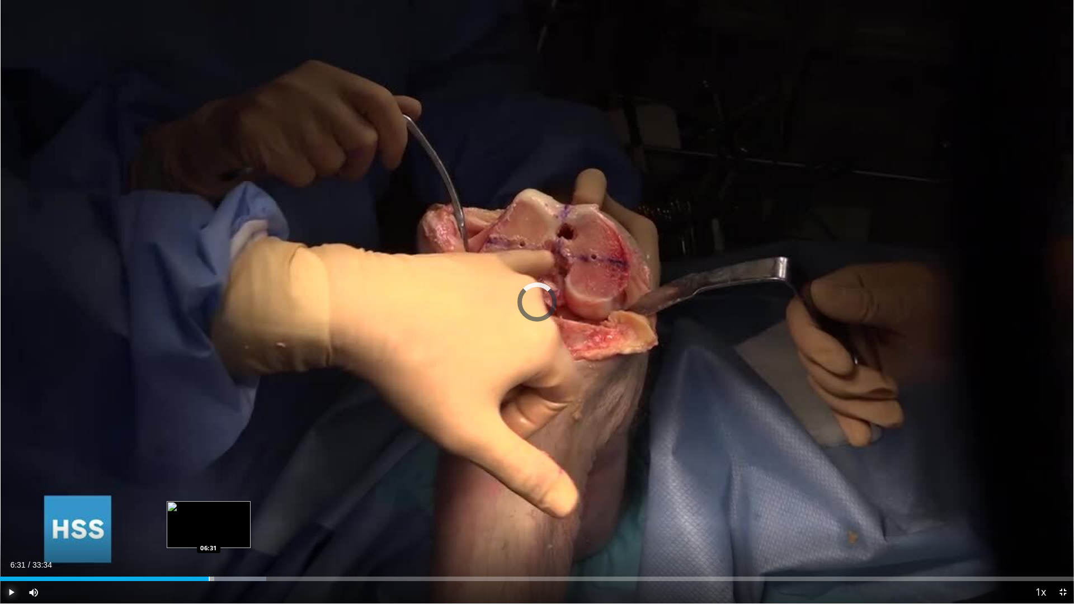
click at [209, 513] on div "Progress Bar" at bounding box center [209, 579] width 1 height 4
click at [205, 513] on div "Loaded : 20.32% 06:31 06:26" at bounding box center [537, 579] width 1074 height 4
click at [195, 513] on div "06:25" at bounding box center [103, 579] width 206 height 4
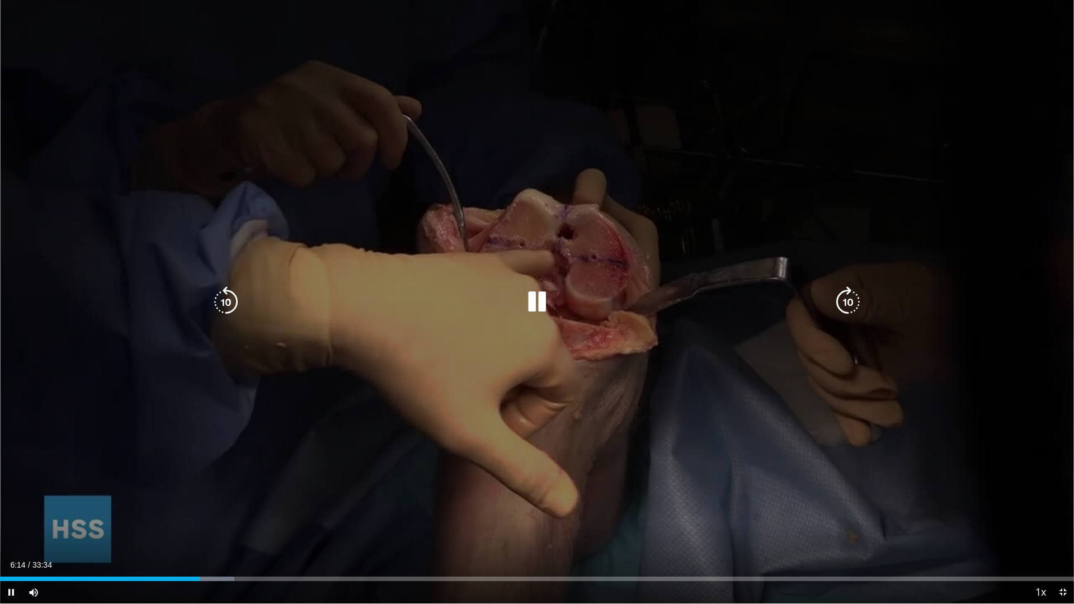
click at [856, 298] on icon "Video Player" at bounding box center [847, 301] width 31 height 31
click at [542, 307] on icon "Video Player" at bounding box center [536, 301] width 31 height 31
click at [539, 307] on icon "Video Player" at bounding box center [536, 301] width 31 height 31
